Goal: Task Accomplishment & Management: Manage account settings

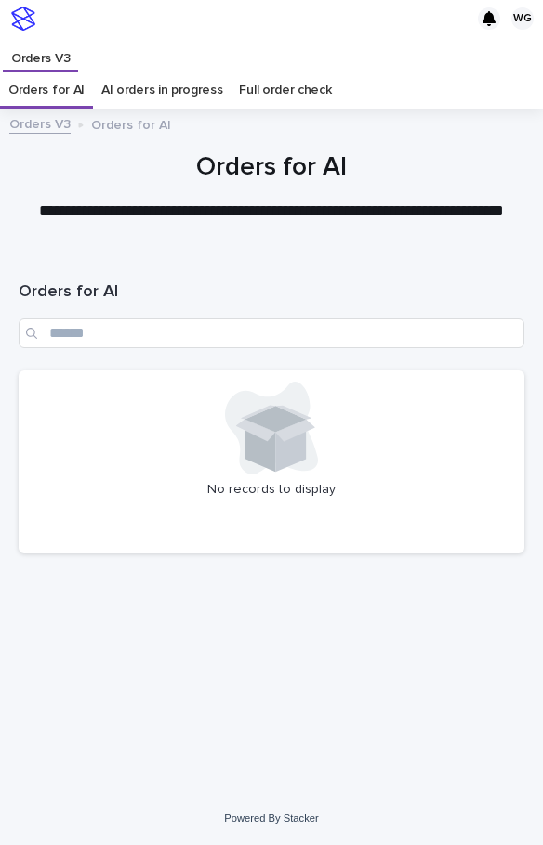
click at [154, 373] on div "No records to display" at bounding box center [271, 462] width 505 height 183
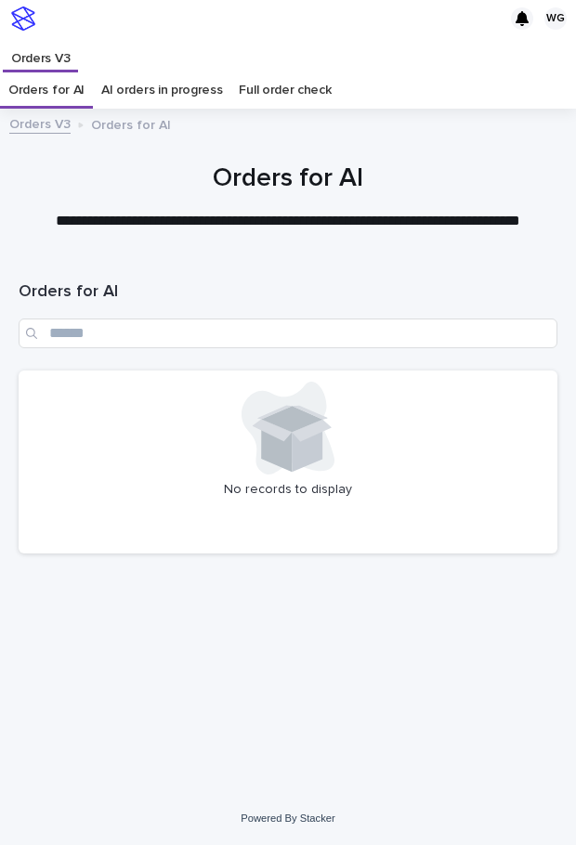
click at [119, 657] on div "Loading... Saving… Loading... Saving… Orders for AI No records to display" at bounding box center [287, 502] width 557 height 487
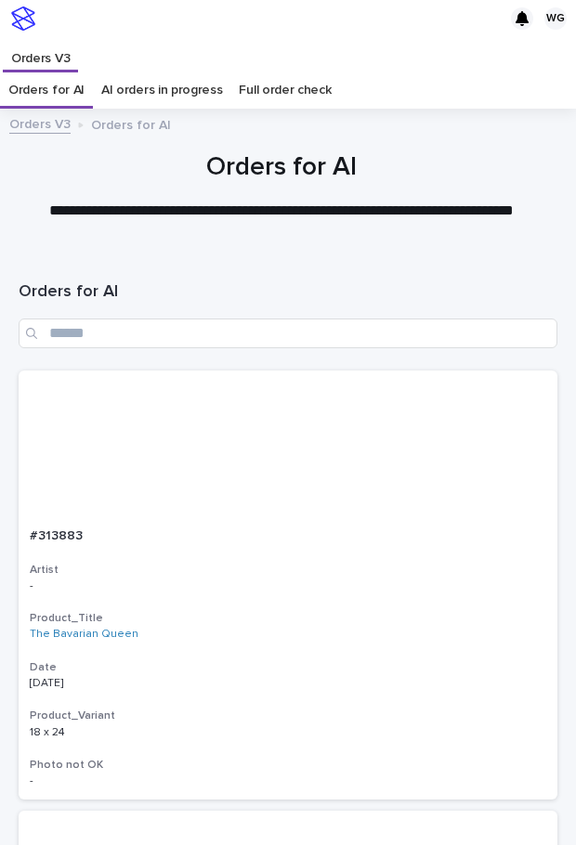
click at [253, 111] on div "**********" at bounding box center [288, 184] width 576 height 150
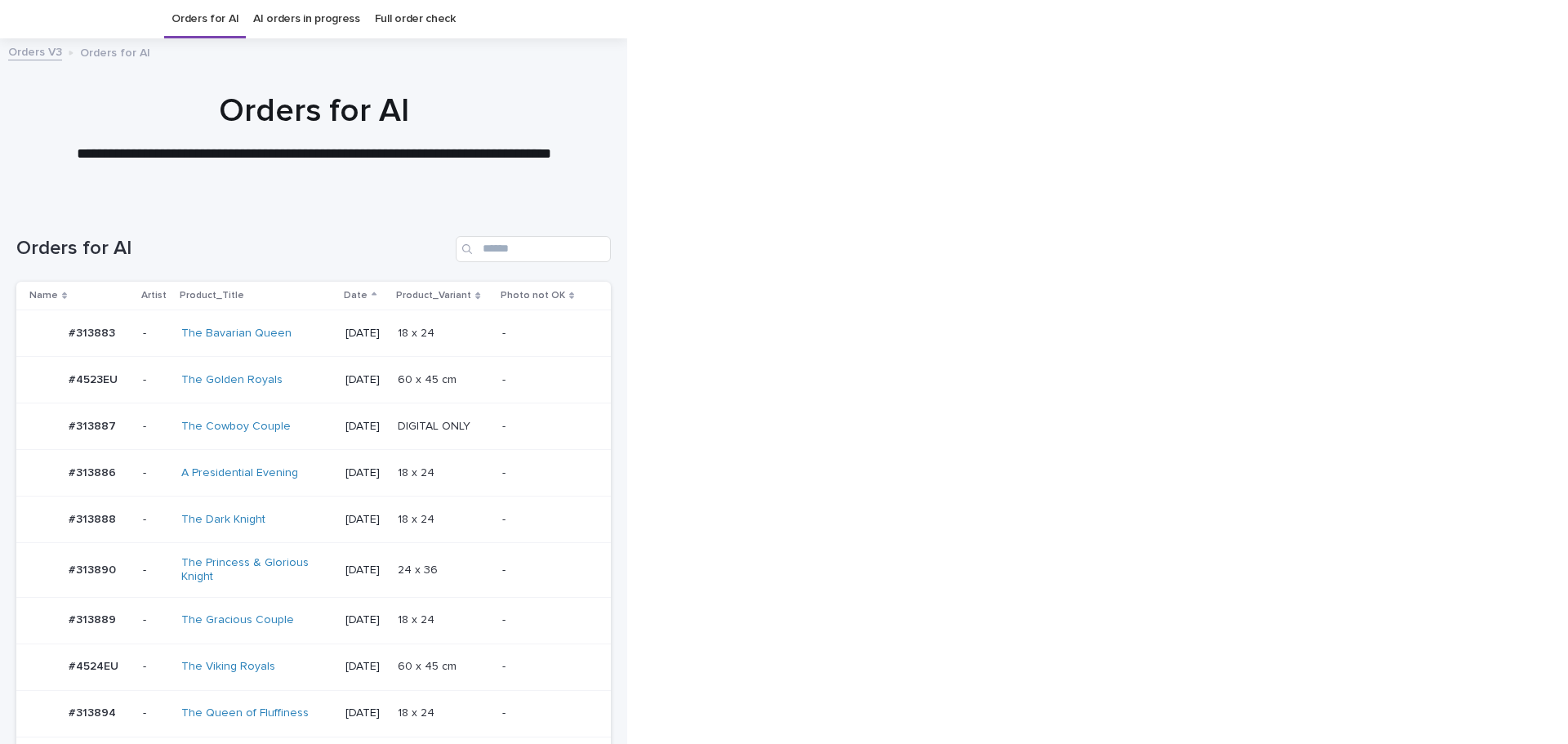
scroll to position [1023, 0]
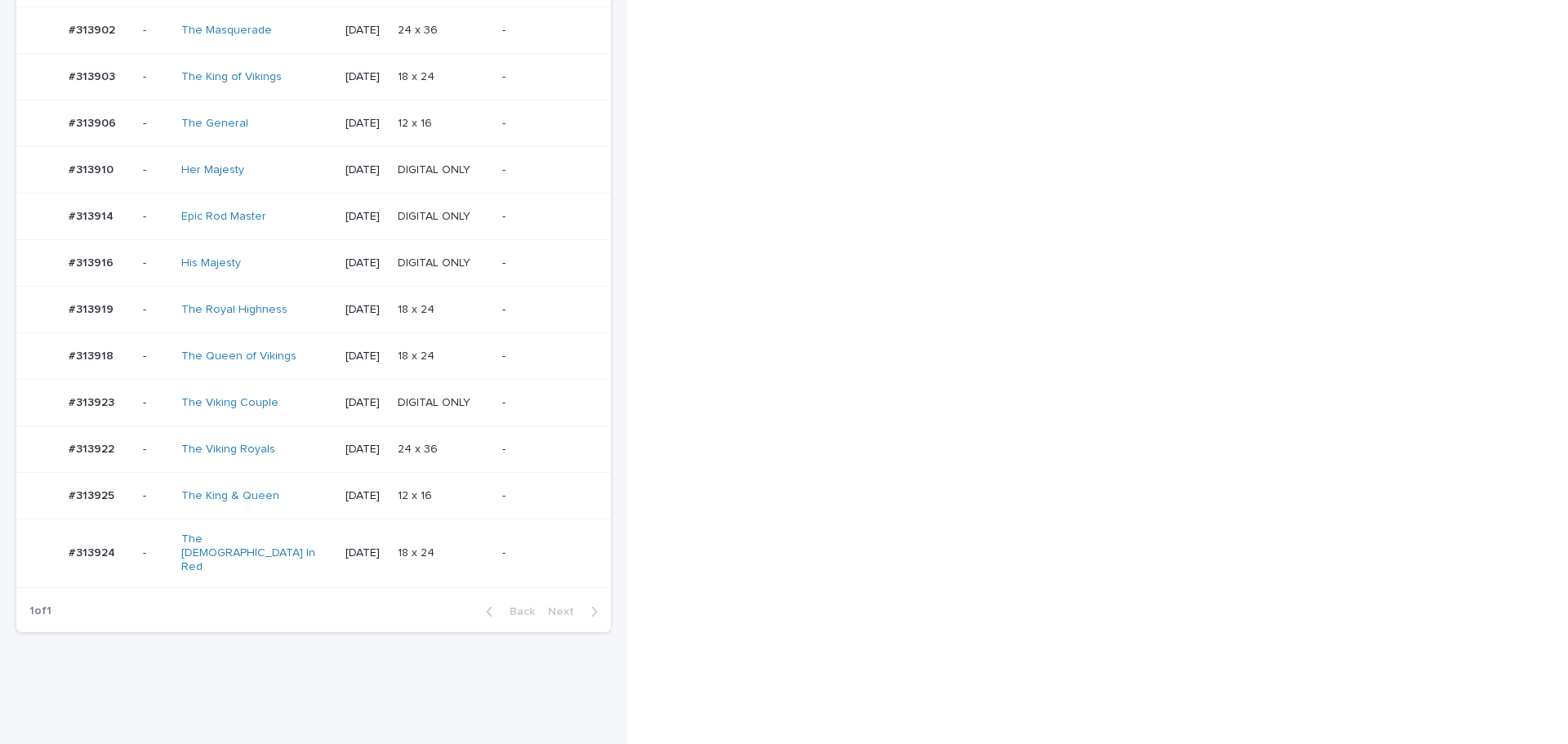
click at [477, 443] on p at bounding box center [442, 450] width 91 height 14
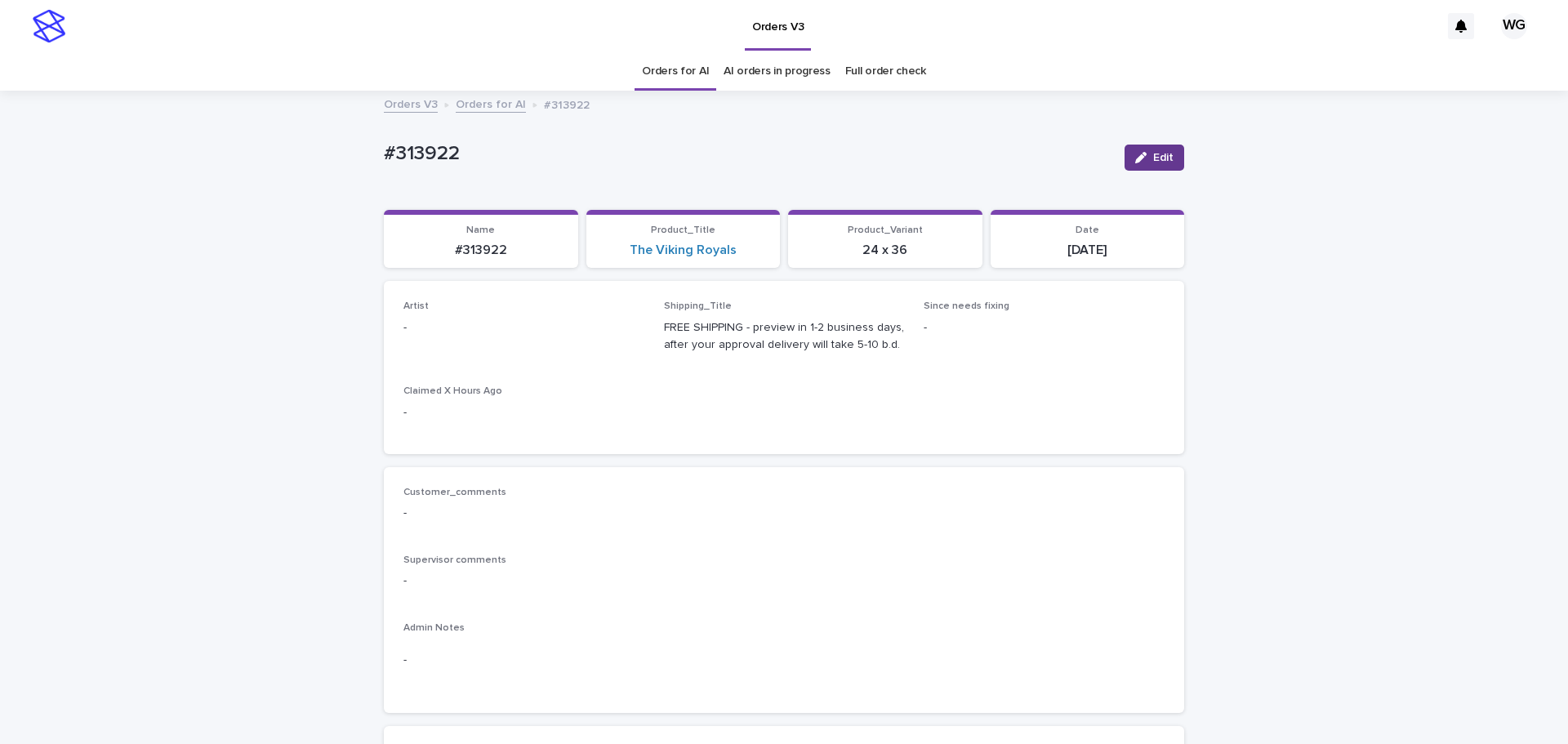
click at [505, 160] on button "Edit" at bounding box center [1154, 157] width 60 height 26
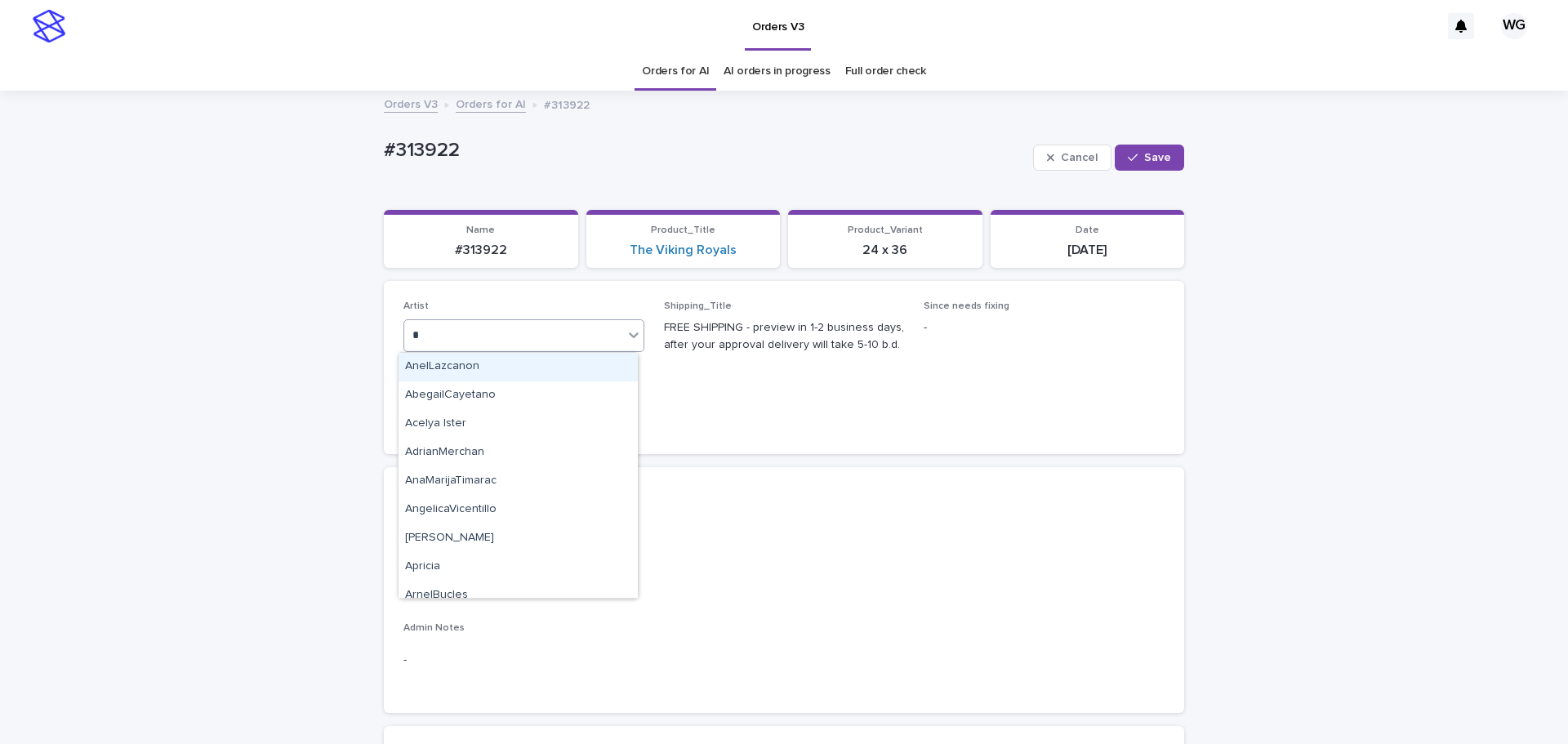
click at [505, 332] on div "* c" at bounding box center [513, 335] width 219 height 27
type input "**"
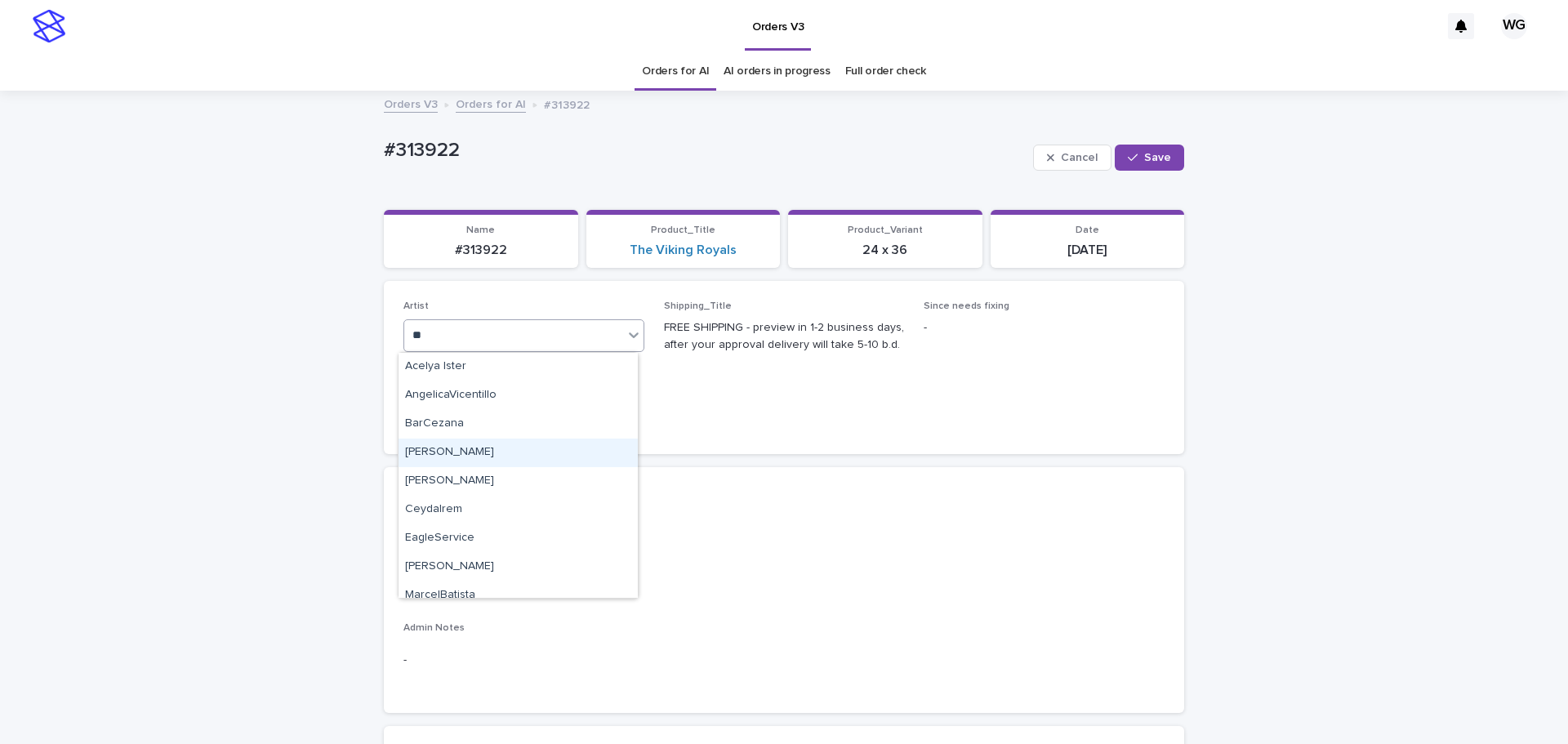
click at [492, 453] on div "[PERSON_NAME]" at bounding box center [518, 453] width 239 height 29
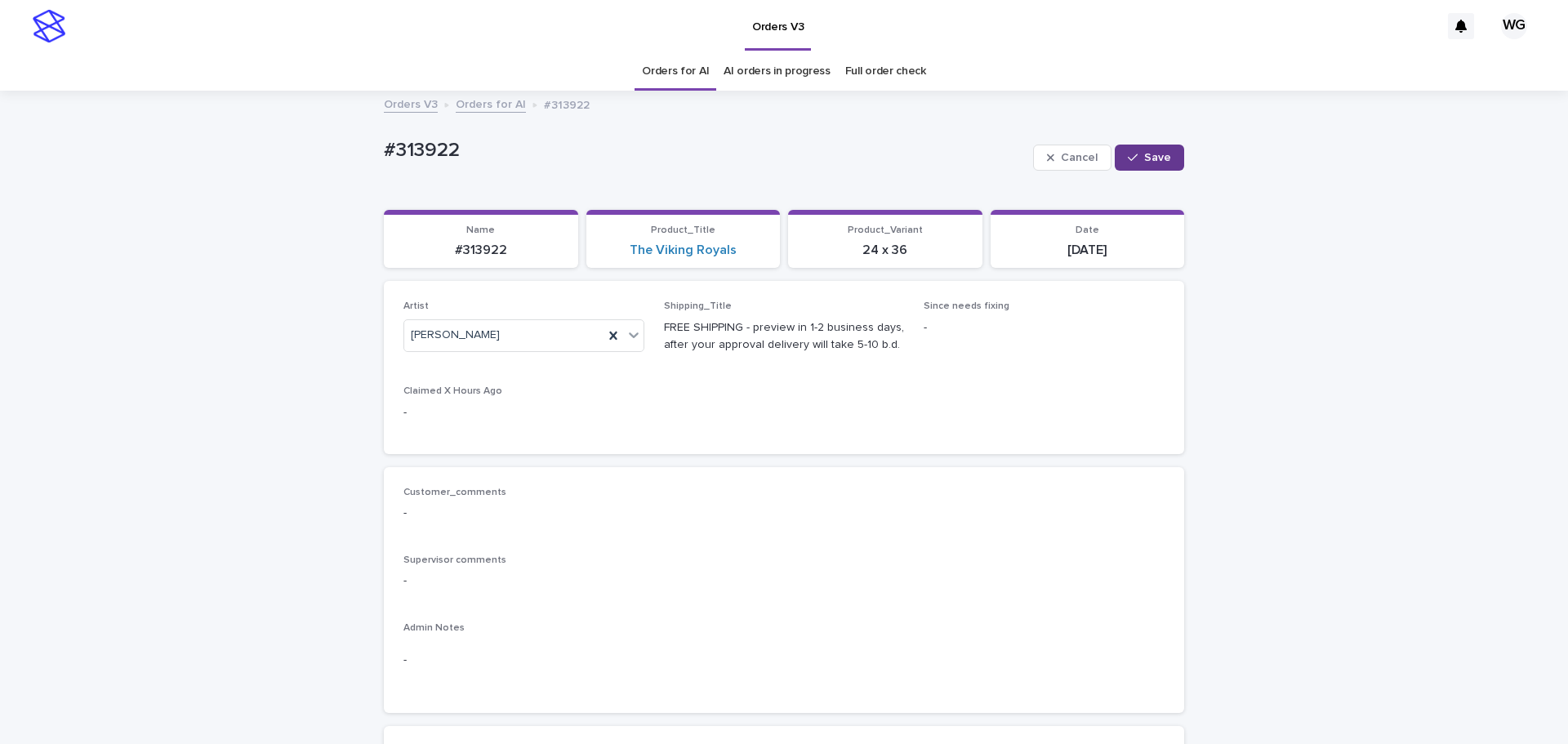
click at [505, 163] on span "Save" at bounding box center [1158, 157] width 27 height 11
click at [412, 150] on p "#313922" at bounding box center [748, 154] width 728 height 24
copy div "#313922 Edit Sorry, there was an error saving your record. Please try again. Pl…"
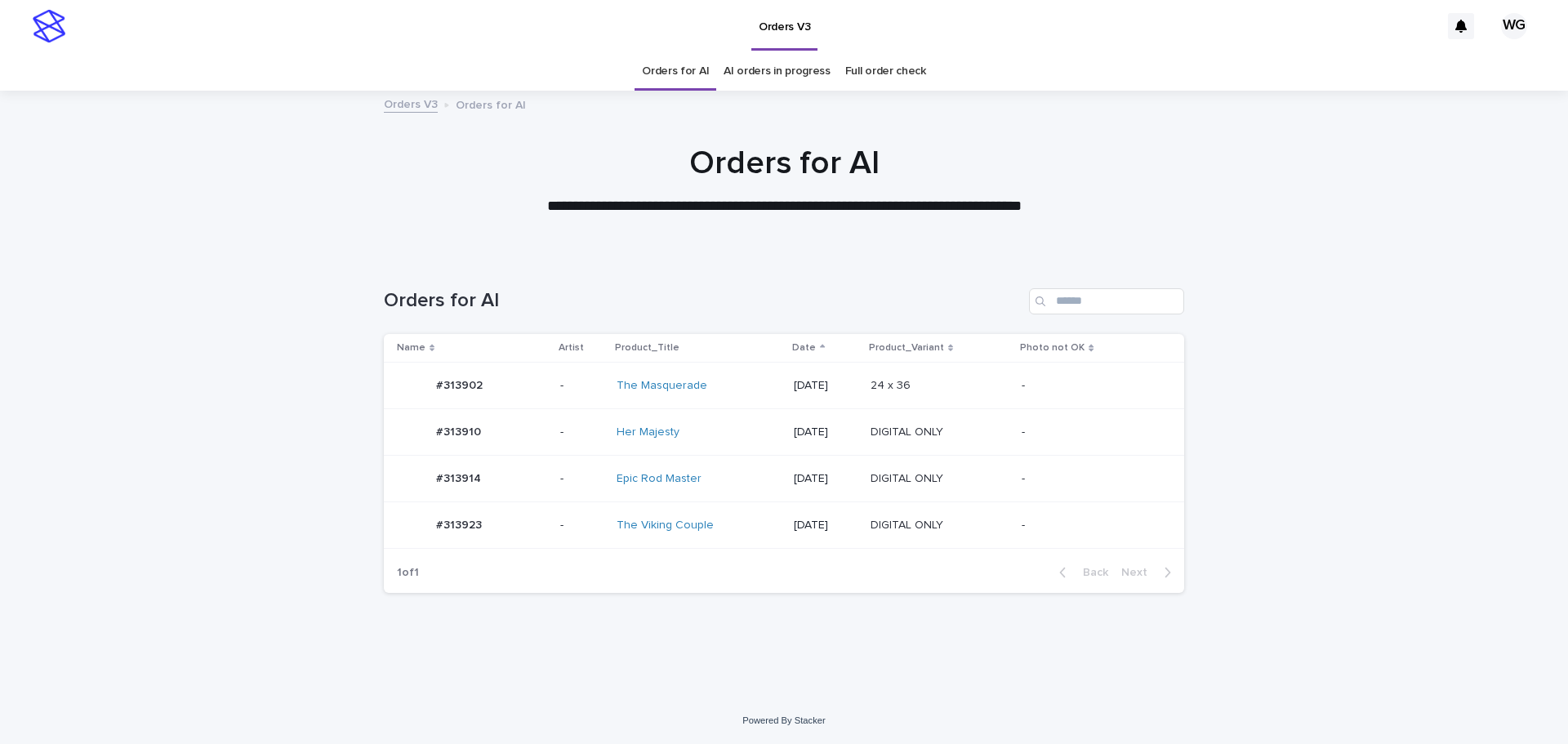
click at [748, 485] on div "Epic Rod Master" at bounding box center [698, 479] width 164 height 27
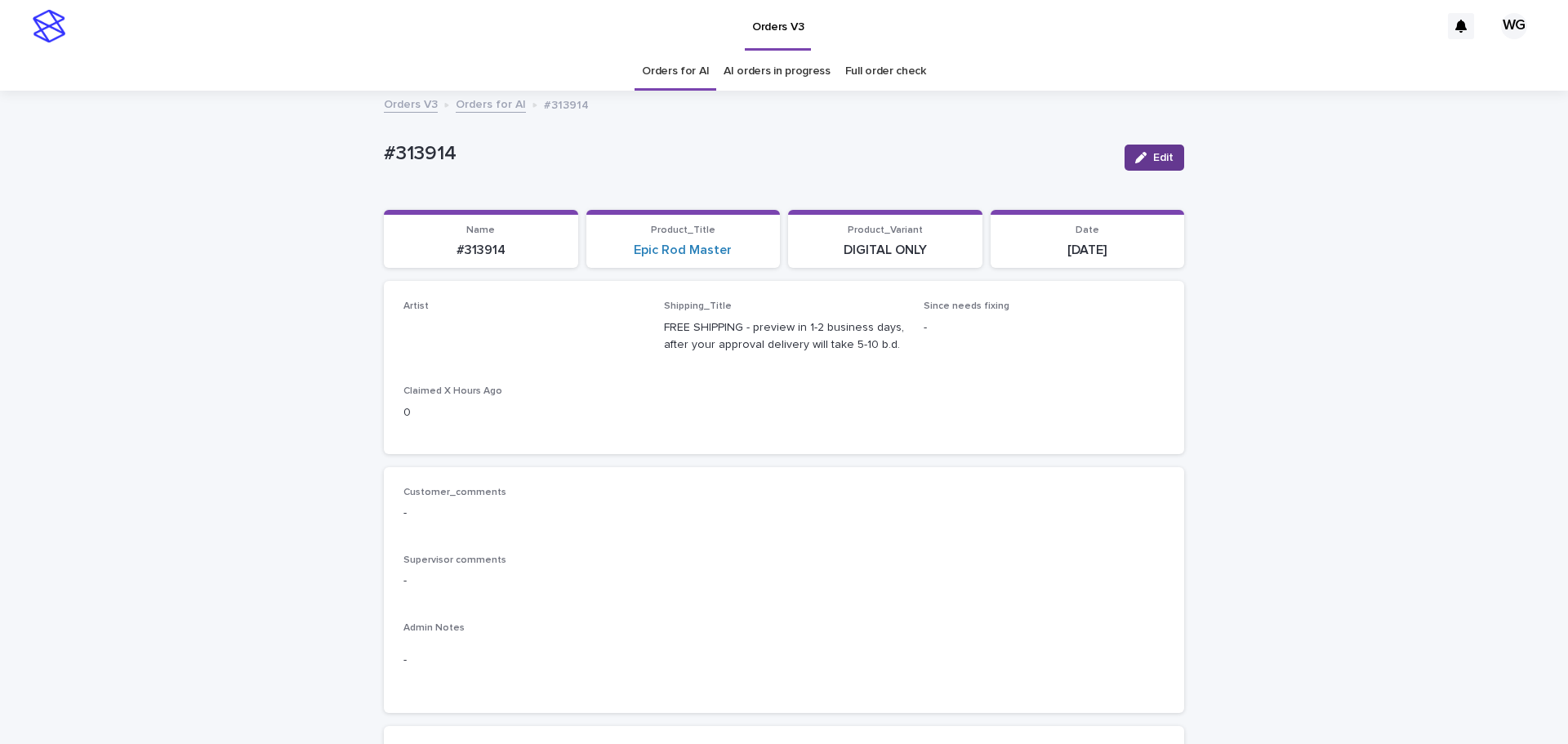
click at [1144, 159] on div "button" at bounding box center [1143, 157] width 18 height 11
click at [638, 79] on div "Orders for AI" at bounding box center [675, 71] width 82 height 39
click at [655, 77] on link "Orders for AI" at bounding box center [675, 71] width 67 height 39
